Goal: Task Accomplishment & Management: Use online tool/utility

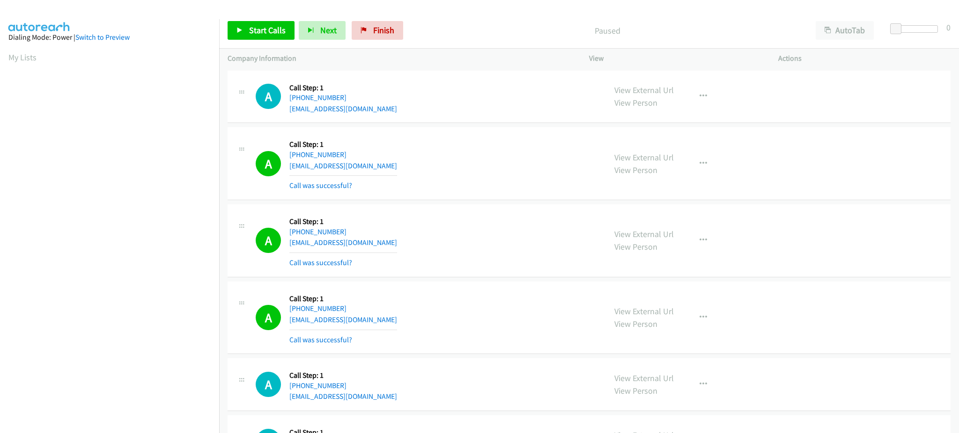
click at [274, 41] on div "Start Calls Pause Next Finish Paused AutoTab AutoTab 0" at bounding box center [588, 31] width 739 height 36
click at [274, 15] on div "Start Calls Pause Next Finish Paused AutoTab AutoTab 0" at bounding box center [588, 31] width 739 height 36
click at [272, 30] on span "Start Calls" at bounding box center [267, 30] width 37 height 11
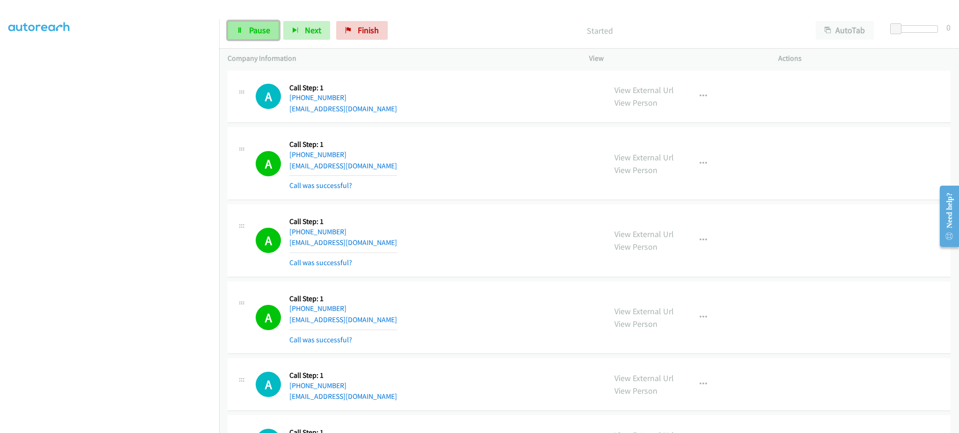
click at [251, 32] on span "Pause" at bounding box center [259, 30] width 21 height 11
click at [267, 29] on span "Start Calls" at bounding box center [267, 30] width 37 height 11
click at [263, 33] on span "Pause" at bounding box center [259, 30] width 21 height 11
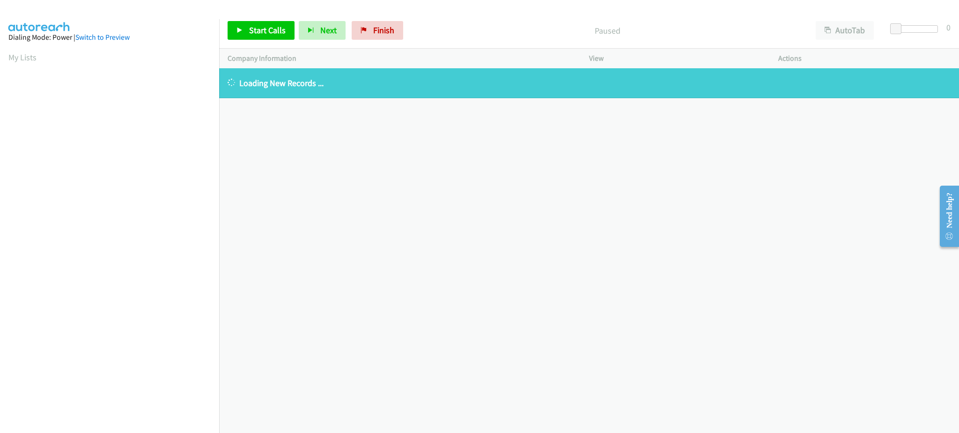
drag, startPoint x: 28, startPoint y: 60, endPoint x: 111, endPoint y: 10, distance: 96.8
click at [28, 60] on link "My Lists" at bounding box center [22, 57] width 28 height 11
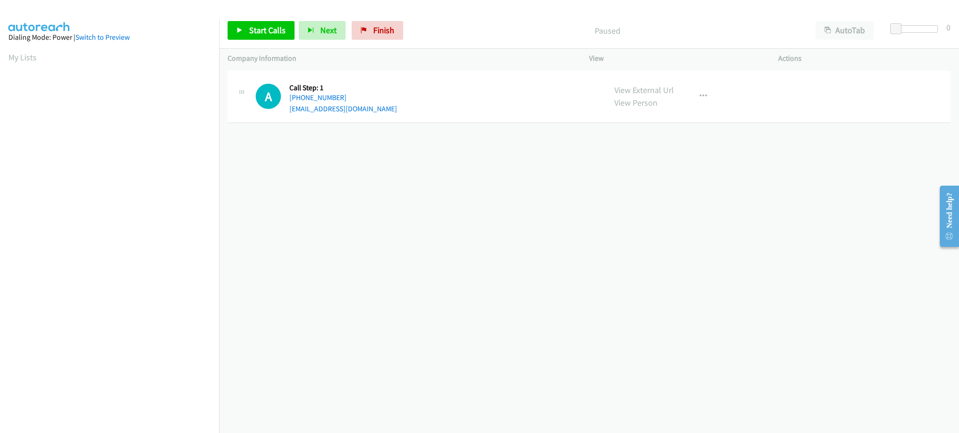
drag, startPoint x: 19, startPoint y: 59, endPoint x: 28, endPoint y: 77, distance: 20.1
click at [19, 59] on link "My Lists" at bounding box center [22, 57] width 28 height 11
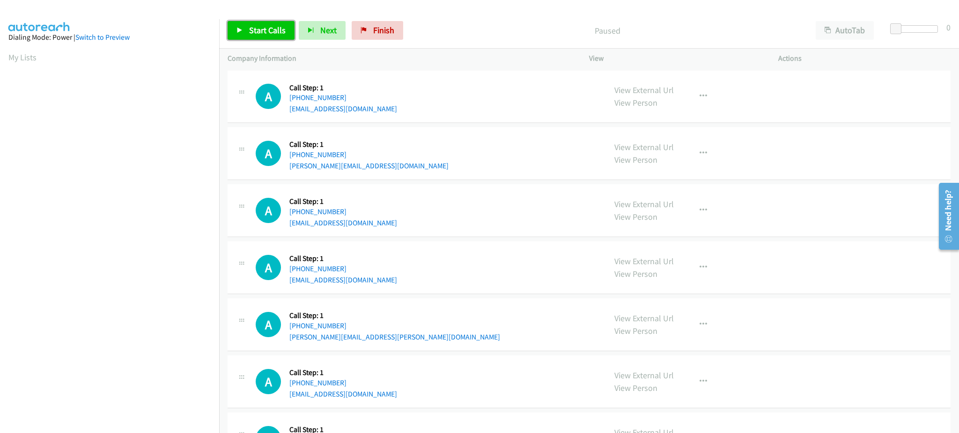
click at [250, 29] on span "Start Calls" at bounding box center [267, 30] width 37 height 11
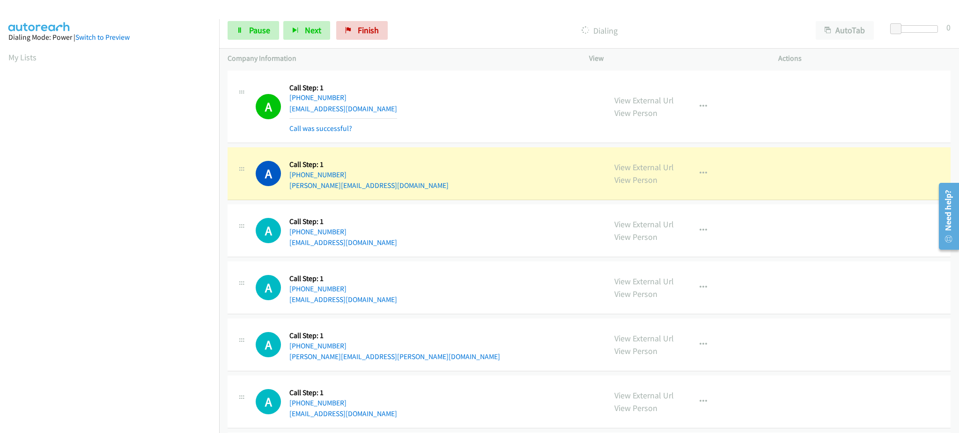
scroll to position [94, 0]
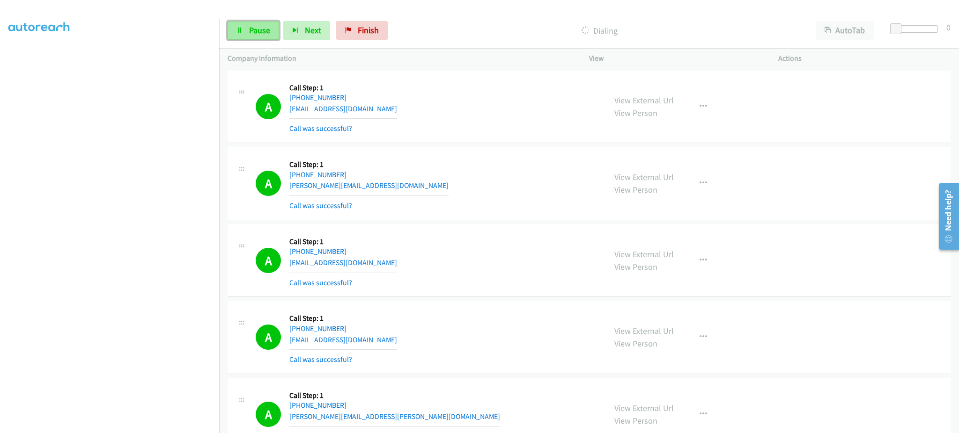
click at [273, 32] on link "Pause" at bounding box center [252, 30] width 51 height 19
click at [248, 30] on link "Start Calls" at bounding box center [260, 30] width 67 height 19
click at [96, 425] on section at bounding box center [109, 211] width 202 height 448
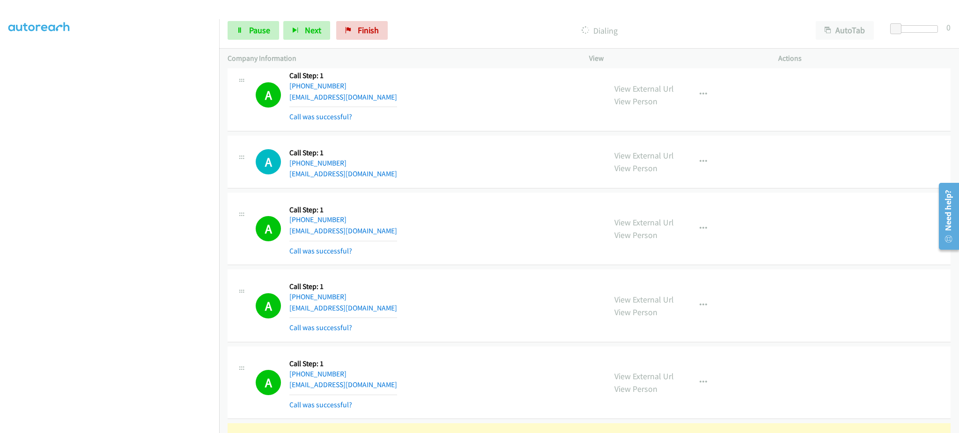
scroll to position [1310, 0]
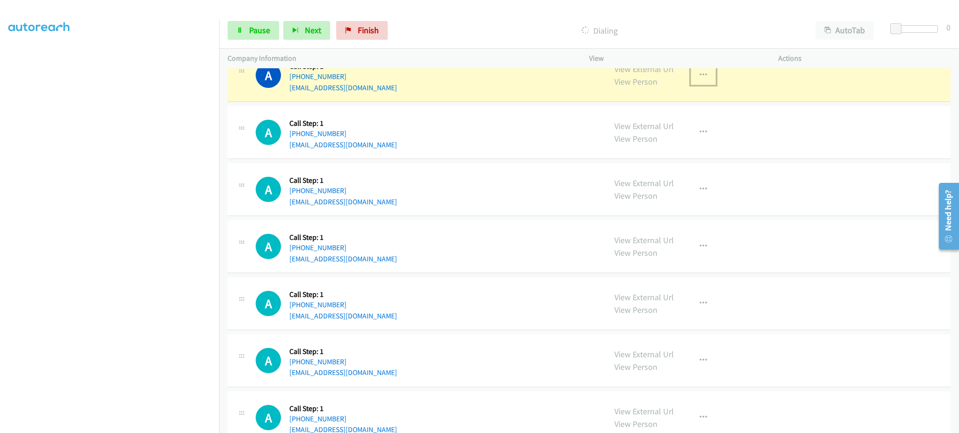
click at [706, 80] on button "button" at bounding box center [702, 75] width 25 height 19
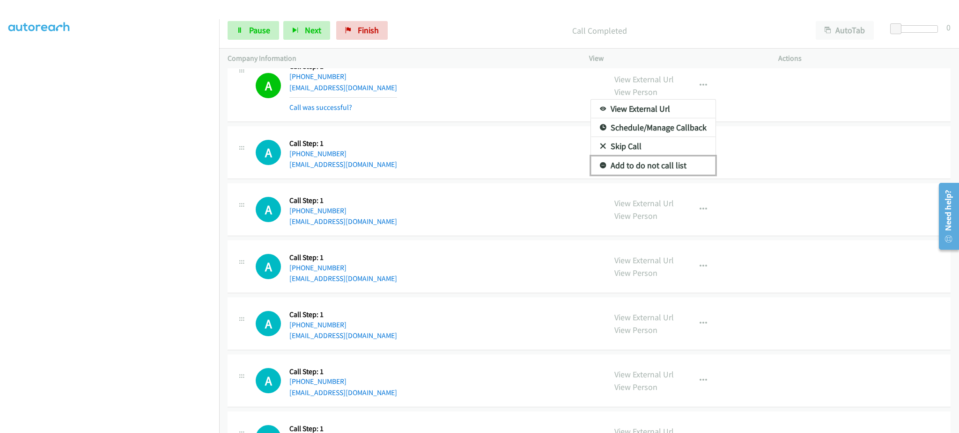
click at [680, 161] on link "Add to do not call list" at bounding box center [653, 165] width 124 height 19
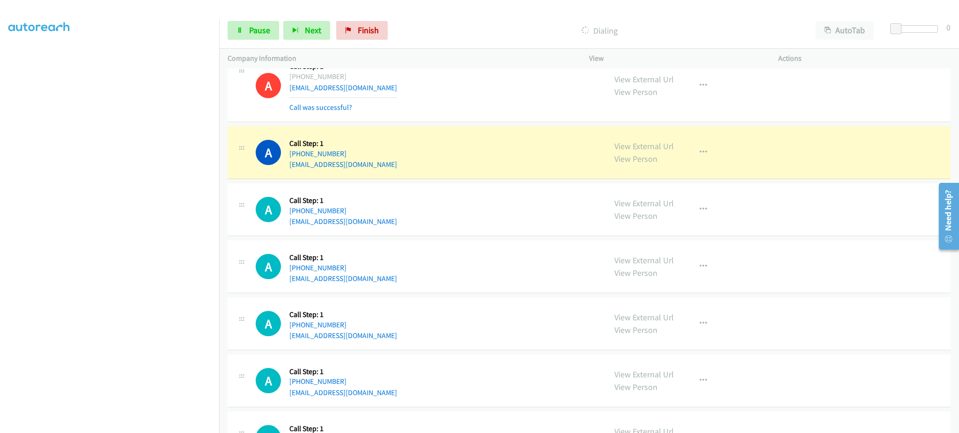
click at [441, 277] on div "A Callback Scheduled Call Step: 1 America/New_York [PHONE_NUMBER] [EMAIL_ADDRES…" at bounding box center [427, 267] width 342 height 36
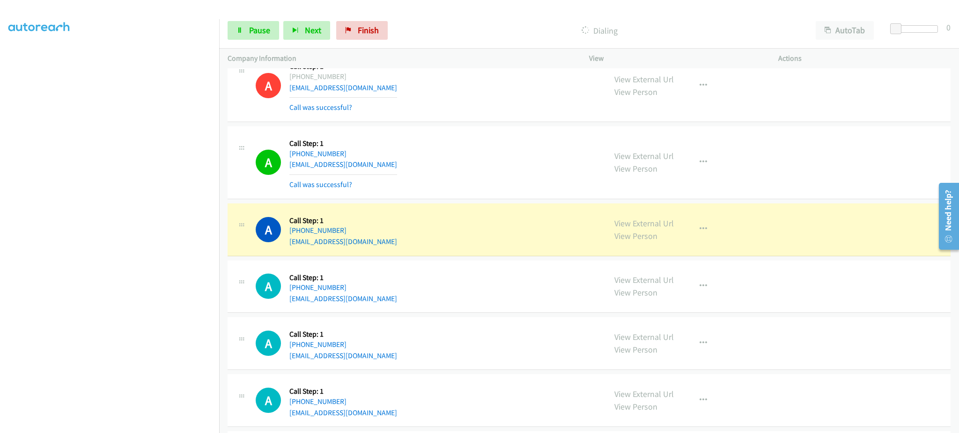
click at [705, 241] on div "View External Url View Person View External Url Email Schedule/Manage Callback …" at bounding box center [705, 230] width 198 height 36
click at [705, 236] on button "button" at bounding box center [702, 229] width 25 height 19
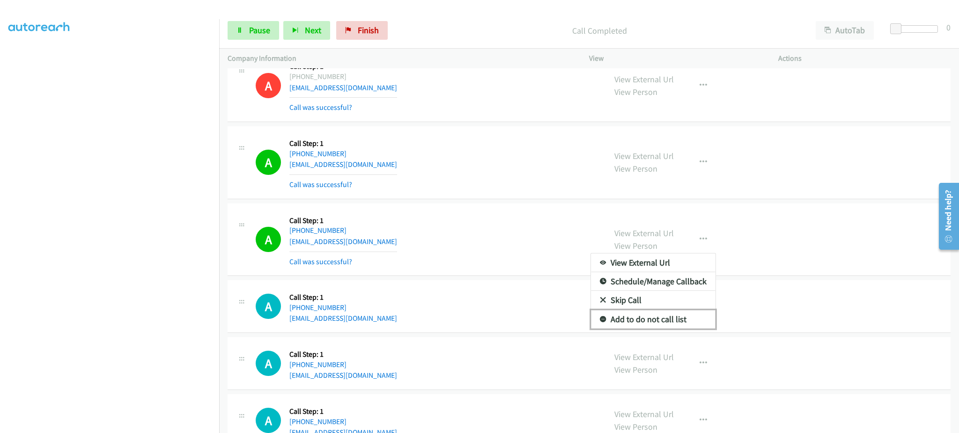
click at [680, 322] on link "Add to do not call list" at bounding box center [653, 319] width 124 height 19
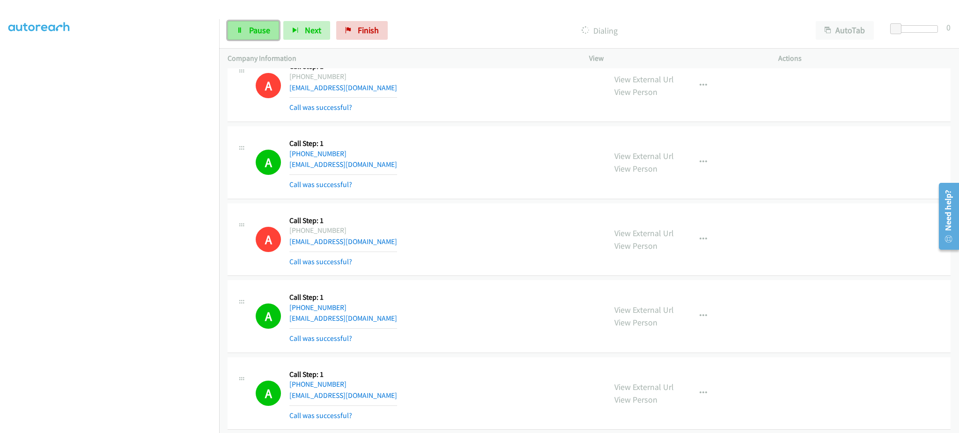
drag, startPoint x: 244, startPoint y: 27, endPoint x: 250, endPoint y: 29, distance: 6.5
click at [244, 27] on link "Pause" at bounding box center [252, 30] width 51 height 19
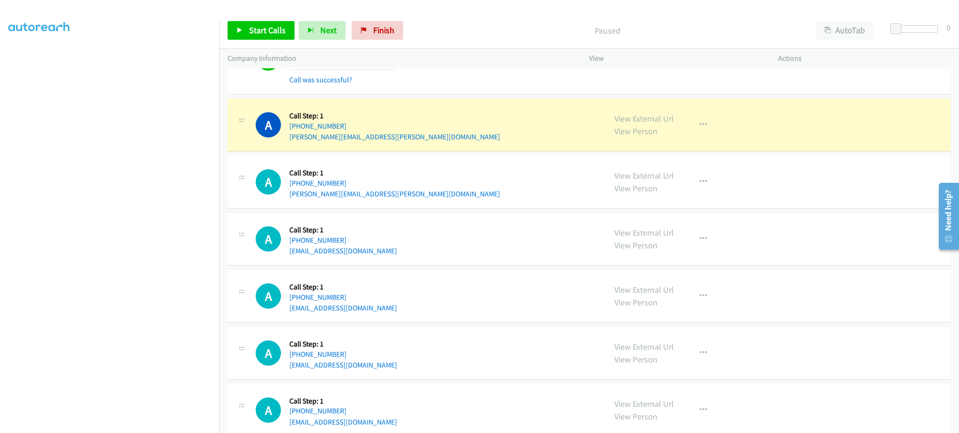
scroll to position [2059, 0]
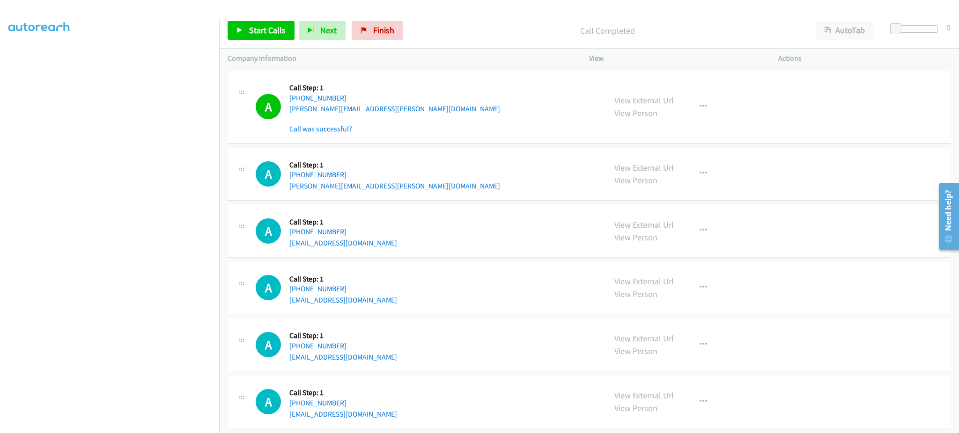
click at [712, 117] on div "View External Url View Person View External Url Email Schedule/Manage Callback …" at bounding box center [705, 107] width 198 height 56
click at [705, 110] on button "button" at bounding box center [702, 106] width 25 height 19
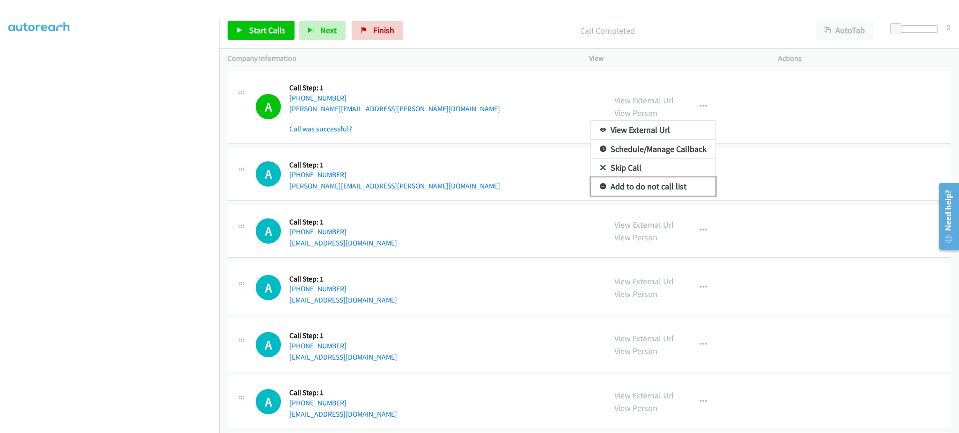
click at [655, 196] on link "Add to do not call list" at bounding box center [653, 186] width 124 height 19
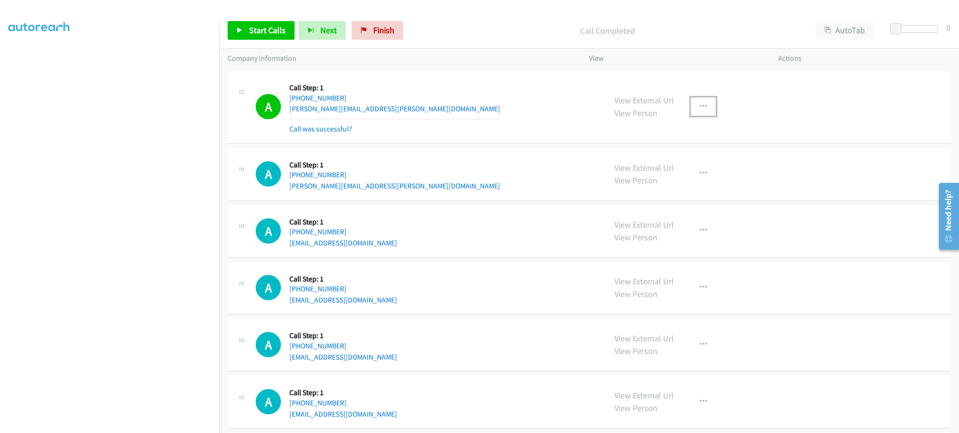
click at [700, 110] on icon "button" at bounding box center [702, 106] width 7 height 7
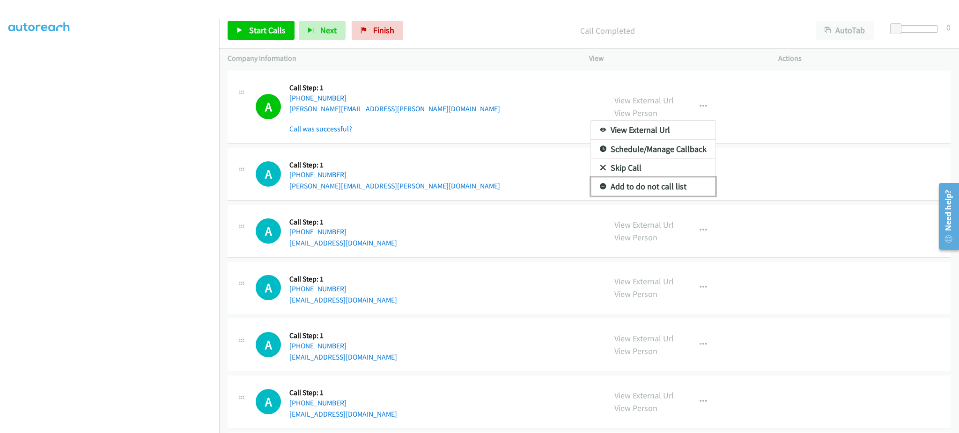
click at [660, 185] on link "Add to do not call list" at bounding box center [653, 186] width 124 height 19
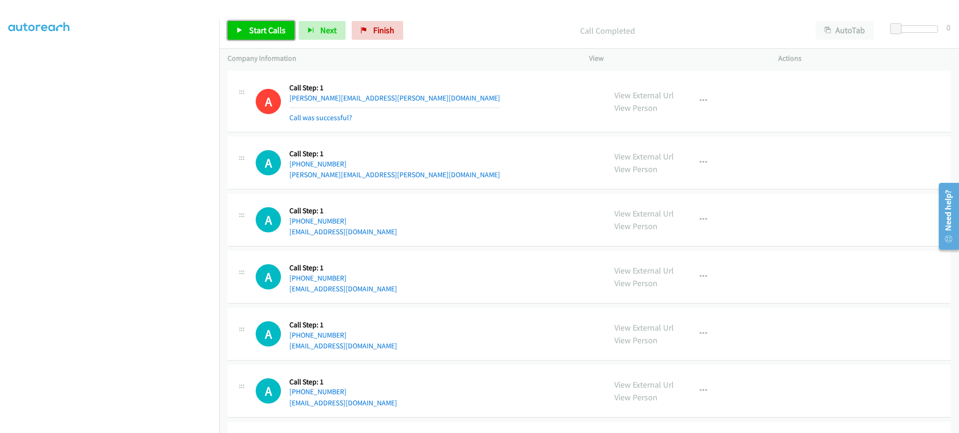
click at [277, 35] on span "Start Calls" at bounding box center [267, 30] width 37 height 11
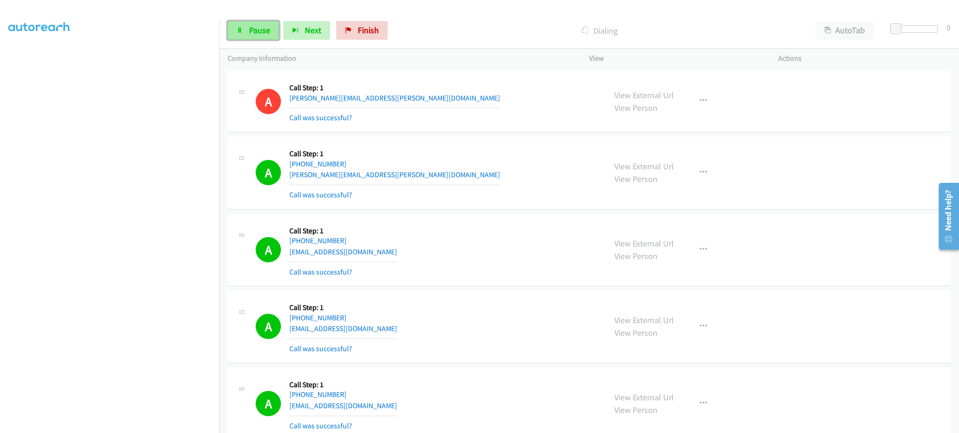
click at [276, 29] on link "Pause" at bounding box center [252, 30] width 51 height 19
click at [267, 31] on span "Start Calls" at bounding box center [267, 30] width 37 height 11
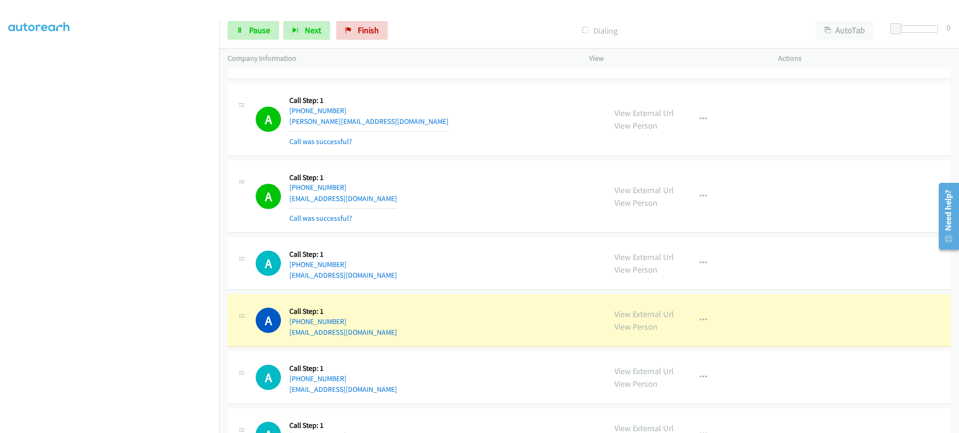
scroll to position [2808, 0]
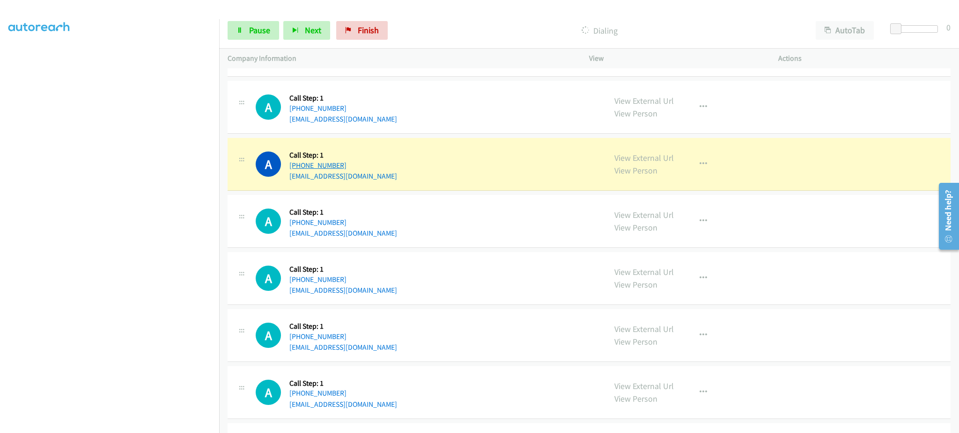
drag, startPoint x: 376, startPoint y: 170, endPoint x: 293, endPoint y: 171, distance: 82.4
click at [293, 171] on div "A Callback Scheduled Call Step: 1 America/New_York [PHONE_NUMBER] [EMAIL_ADDRES…" at bounding box center [427, 164] width 342 height 36
click at [647, 160] on link "View External Url" at bounding box center [643, 158] width 59 height 11
click at [457, 175] on div "A Callback Scheduled Call Step: 1 America/New_York [PHONE_NUMBER] [EMAIL_ADDRES…" at bounding box center [427, 164] width 342 height 36
drag, startPoint x: 370, startPoint y: 170, endPoint x: 294, endPoint y: 172, distance: 75.8
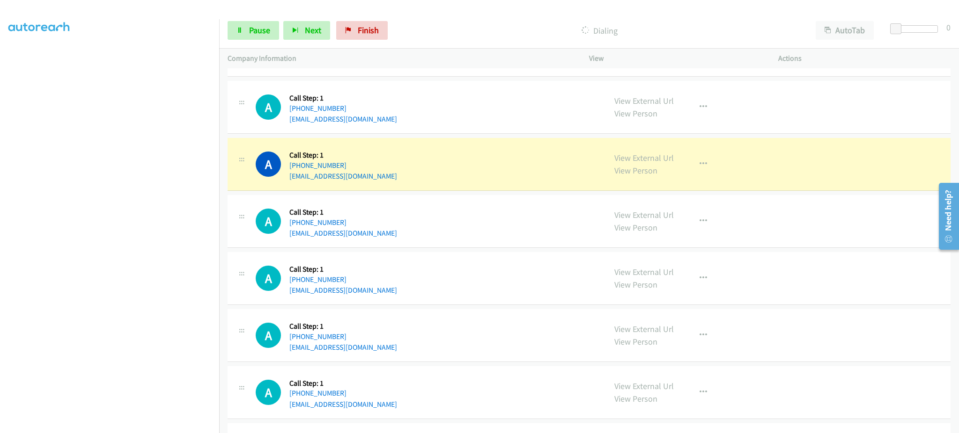
click at [294, 172] on div "A Callback Scheduled Call Step: 1 America/New_York [PHONE_NUMBER] [EMAIL_ADDRES…" at bounding box center [427, 164] width 342 height 36
click at [451, 153] on div "A Callback Scheduled Call Step: 1 America/New_York [PHONE_NUMBER] [EMAIL_ADDRES…" at bounding box center [427, 164] width 342 height 36
drag, startPoint x: 398, startPoint y: 169, endPoint x: 294, endPoint y: 169, distance: 103.9
click at [294, 169] on div "A Callback Scheduled Call Step: 1 America/New_York [PHONE_NUMBER] [EMAIL_ADDRES…" at bounding box center [427, 164] width 342 height 36
copy link "[PHONE_NUMBER]"
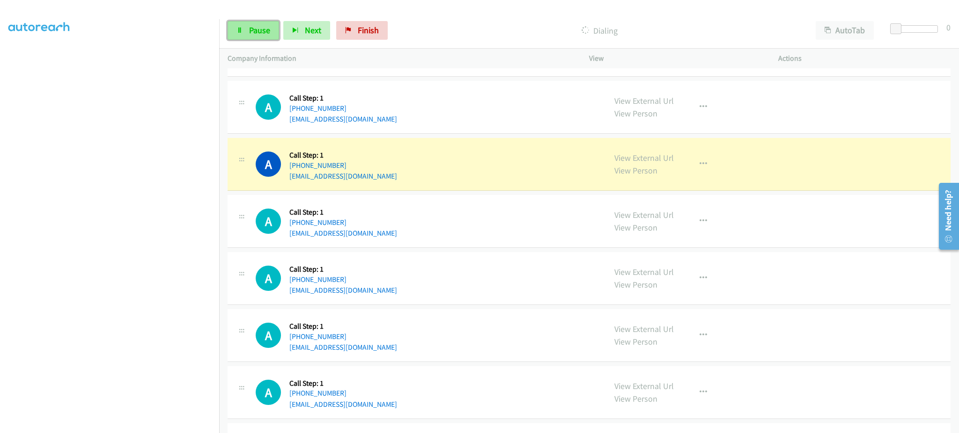
click at [249, 28] on span "Pause" at bounding box center [259, 30] width 21 height 11
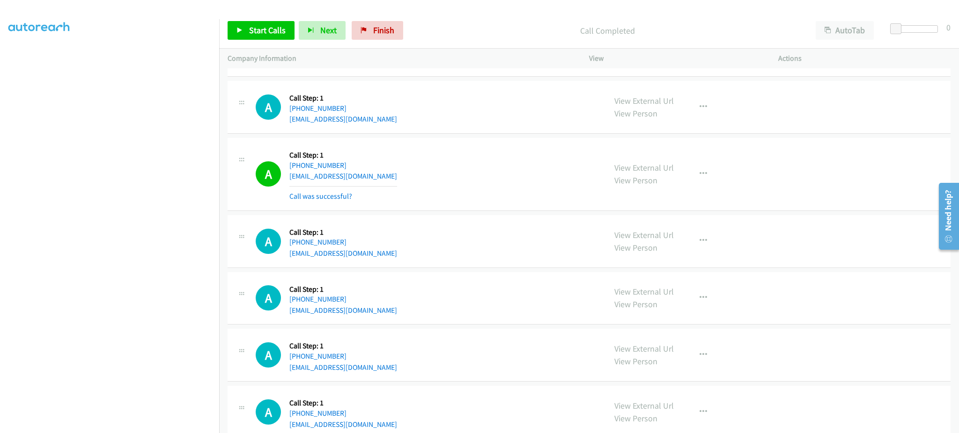
click at [710, 162] on div "View External Url View Person View External Url Email Schedule/Manage Callback …" at bounding box center [705, 174] width 198 height 56
click at [700, 168] on button "button" at bounding box center [702, 174] width 25 height 19
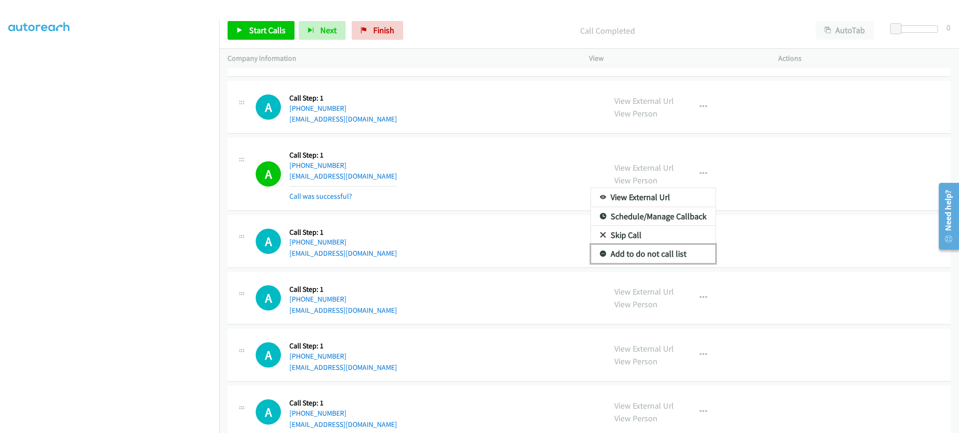
click at [661, 252] on link "Add to do not call list" at bounding box center [653, 254] width 124 height 19
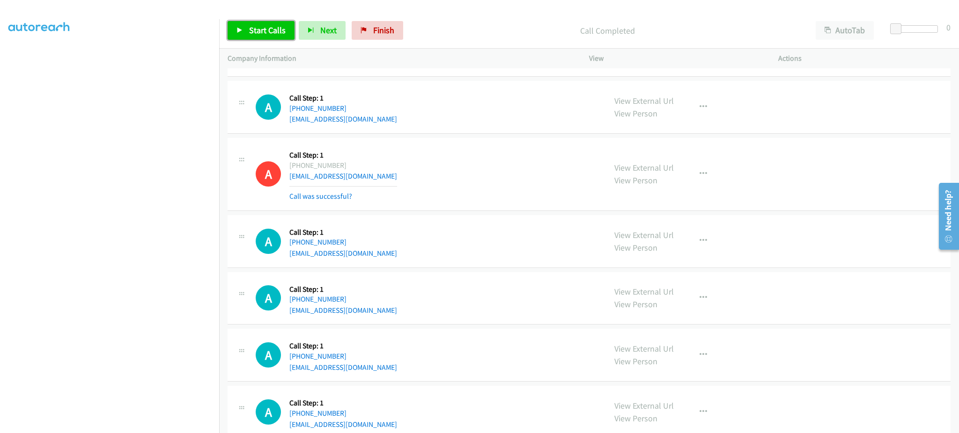
click at [275, 34] on span "Start Calls" at bounding box center [267, 30] width 37 height 11
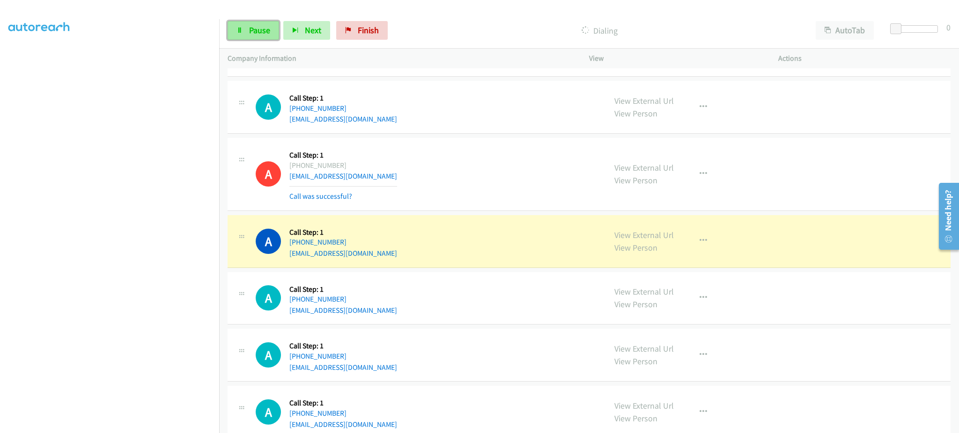
click at [260, 28] on span "Pause" at bounding box center [259, 30] width 21 height 11
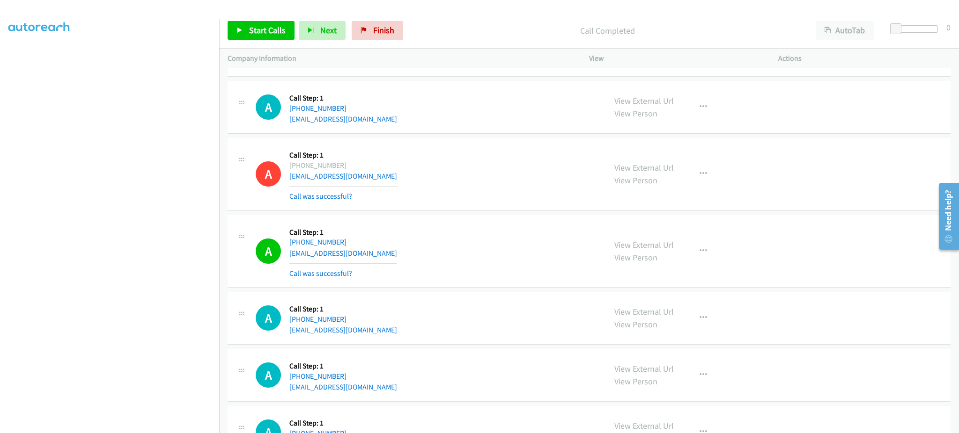
click at [694, 263] on div "View External Url View Person View External Url Email Schedule/Manage Callback …" at bounding box center [705, 252] width 198 height 56
click at [693, 254] on button "button" at bounding box center [702, 251] width 25 height 19
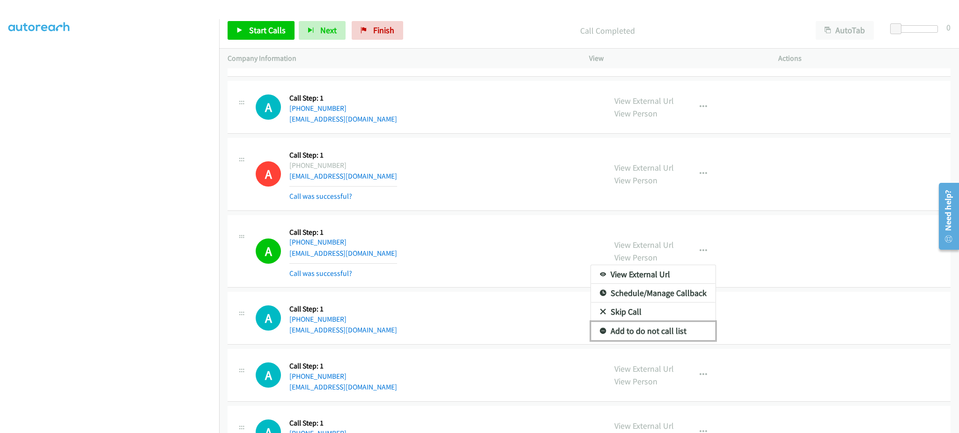
click at [683, 329] on link "Add to do not call list" at bounding box center [653, 331] width 124 height 19
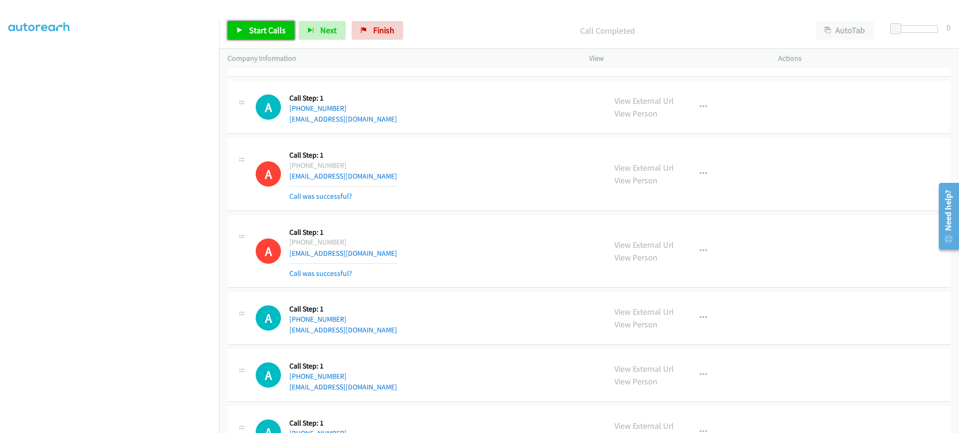
click at [234, 37] on link "Start Calls" at bounding box center [260, 30] width 67 height 19
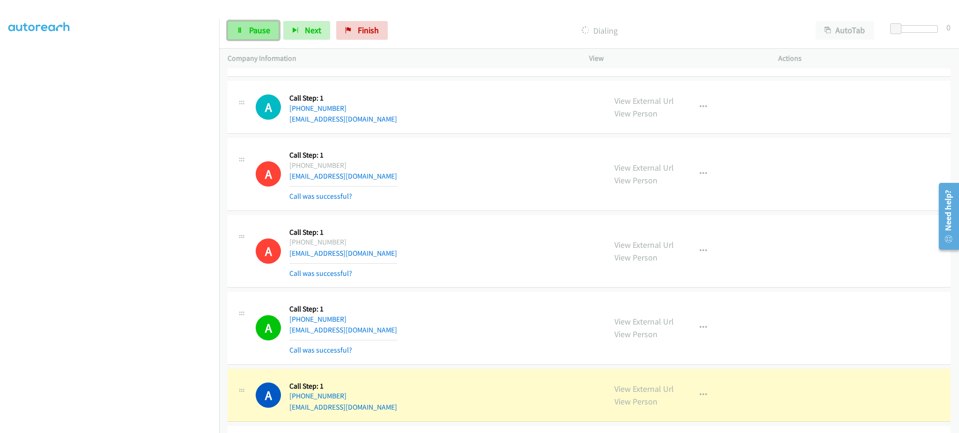
click at [271, 32] on link "Pause" at bounding box center [252, 30] width 51 height 19
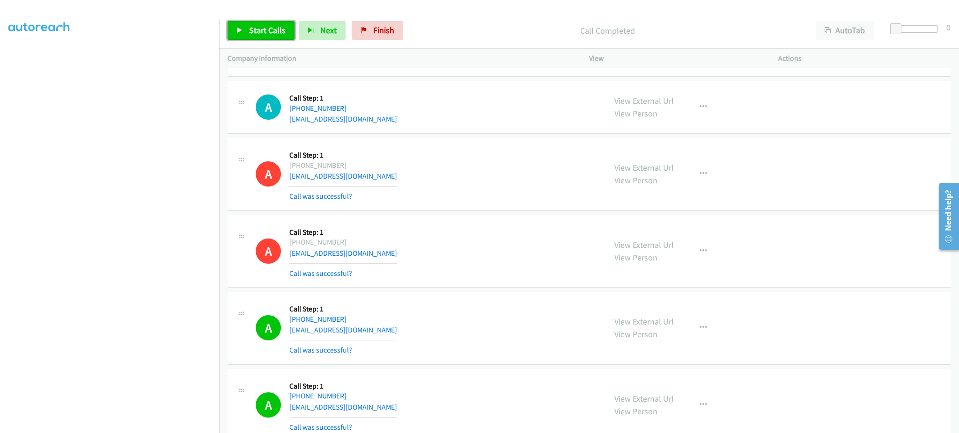
click at [275, 27] on span "Start Calls" at bounding box center [267, 30] width 37 height 11
click at [257, 35] on span "Pause" at bounding box center [259, 30] width 21 height 11
click at [253, 25] on span "Start Calls" at bounding box center [267, 30] width 37 height 11
click at [253, 27] on span "Pause" at bounding box center [259, 30] width 21 height 11
